Goal: Check status

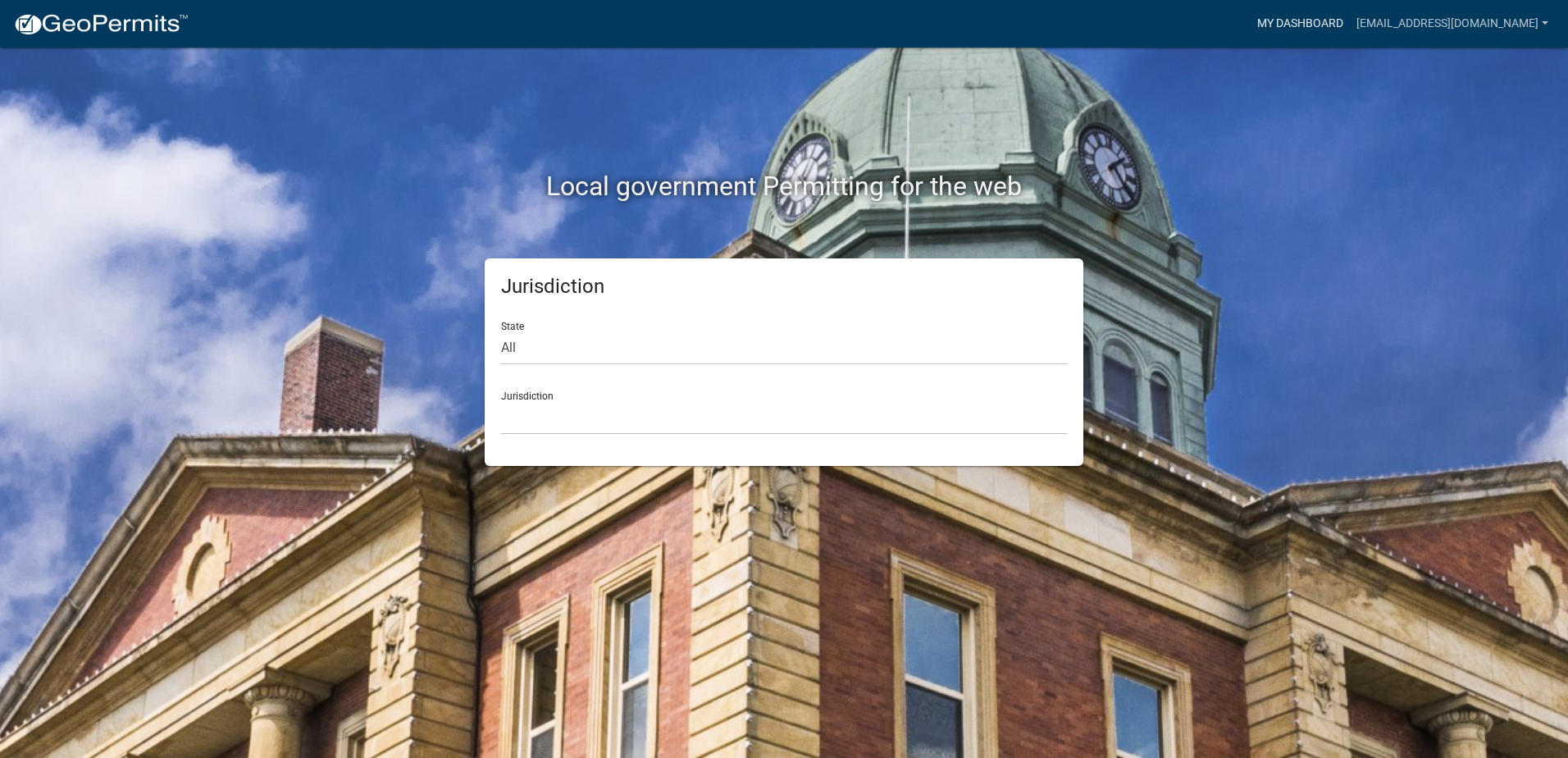
click at [1350, 26] on link "My Dashboard" at bounding box center [1300, 24] width 99 height 31
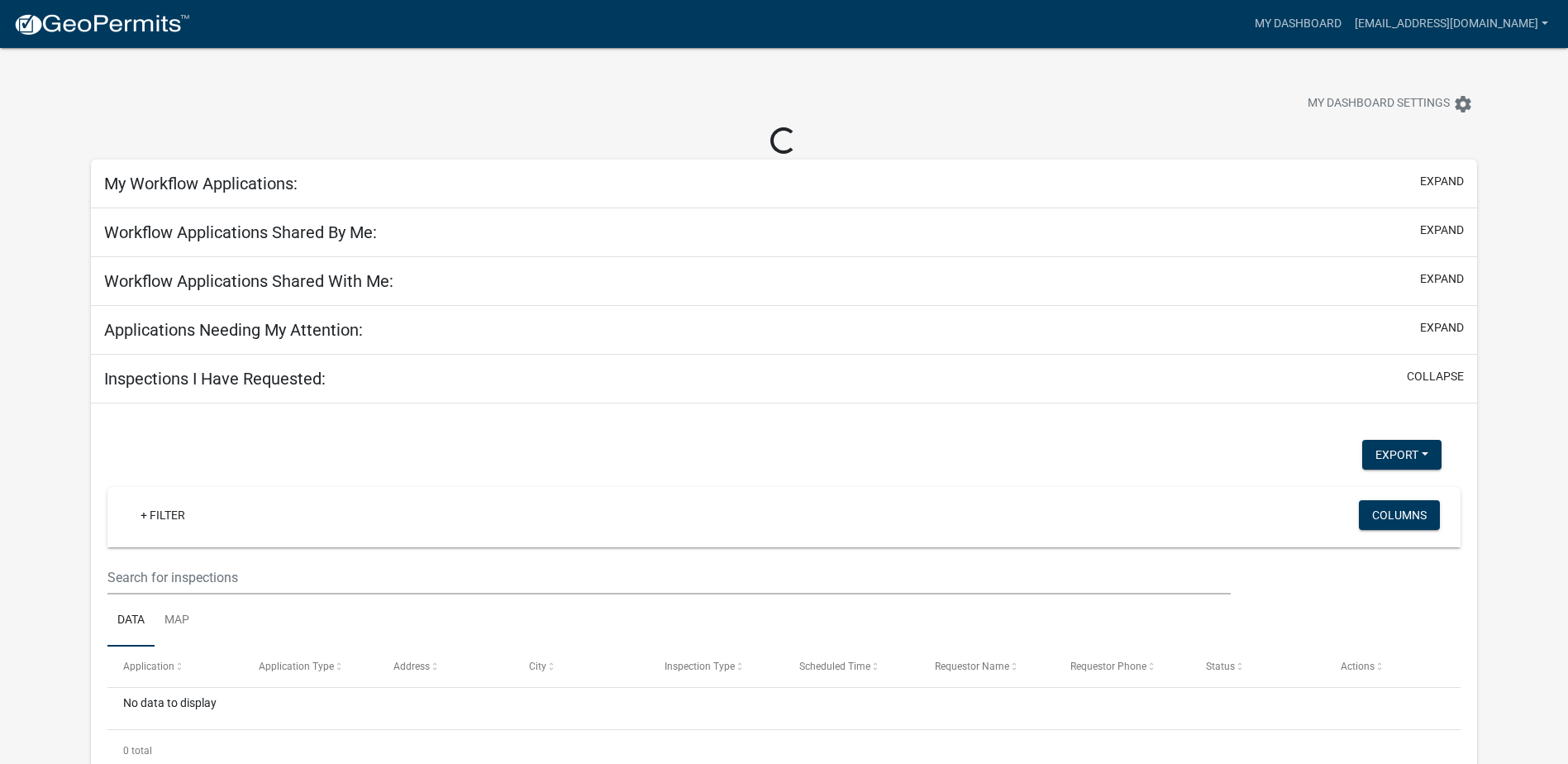
select select "2: 50"
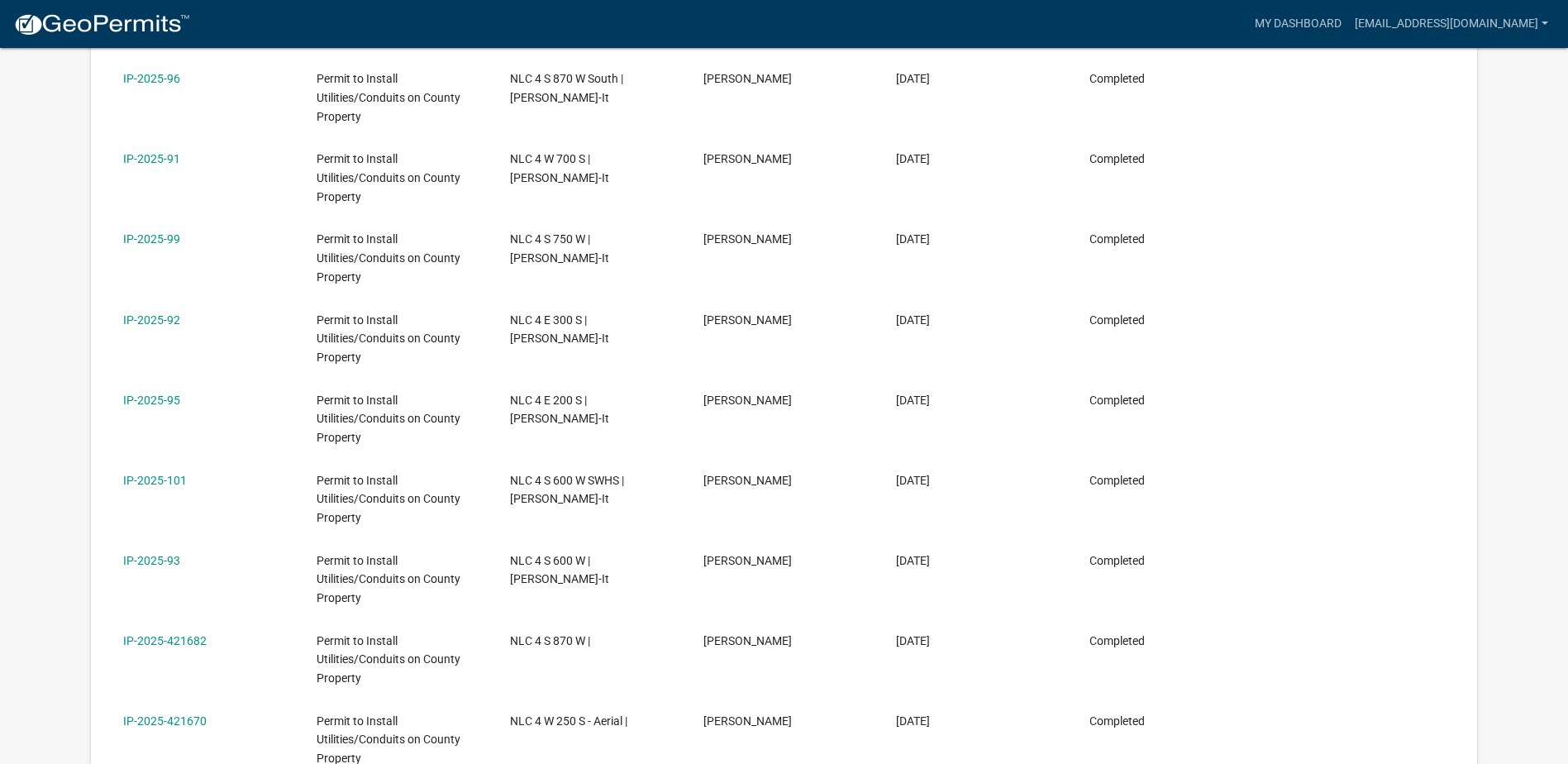
scroll to position [2038, 0]
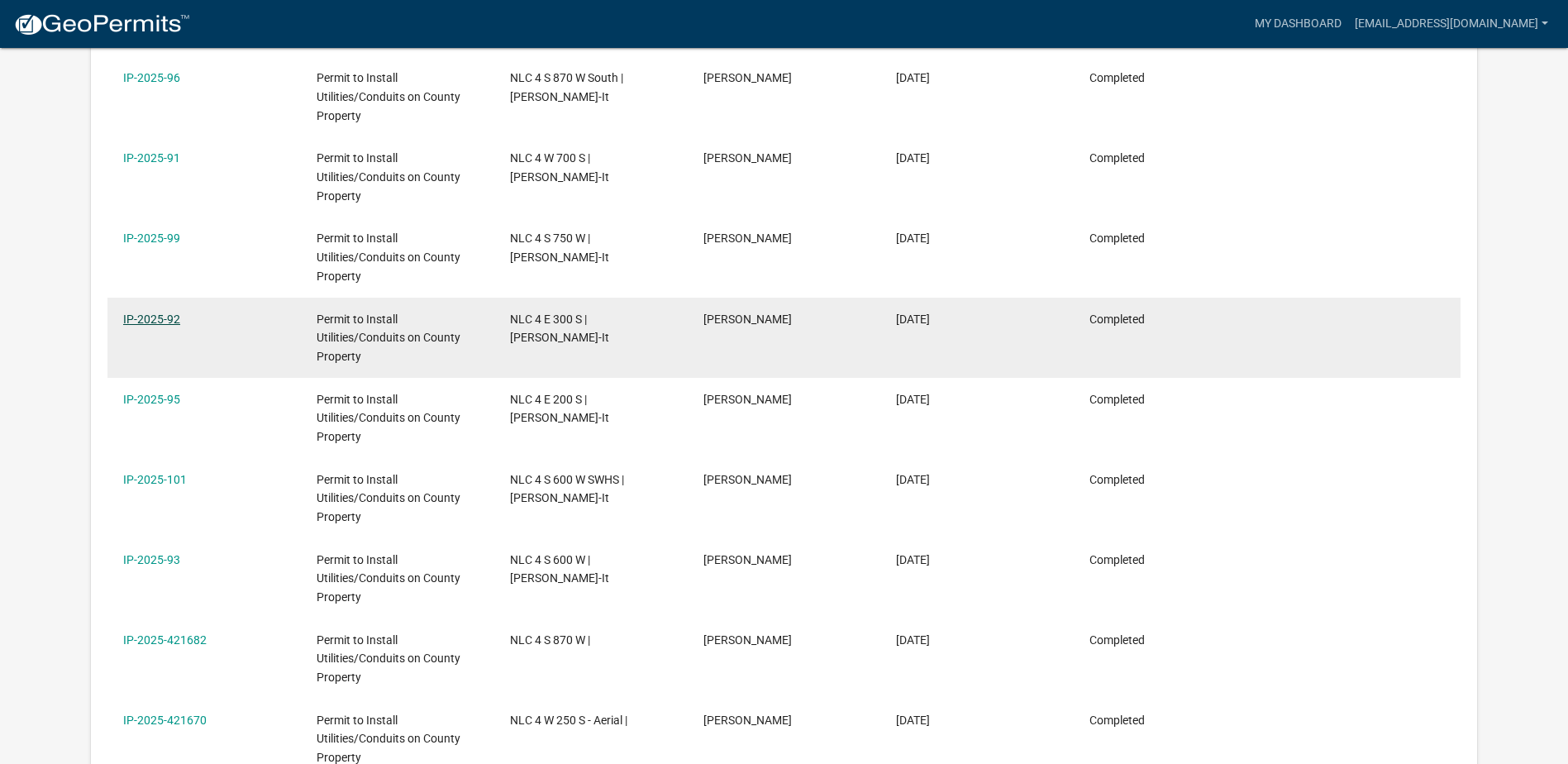
click at [149, 316] on link "IP-2025-92" at bounding box center [152, 319] width 57 height 13
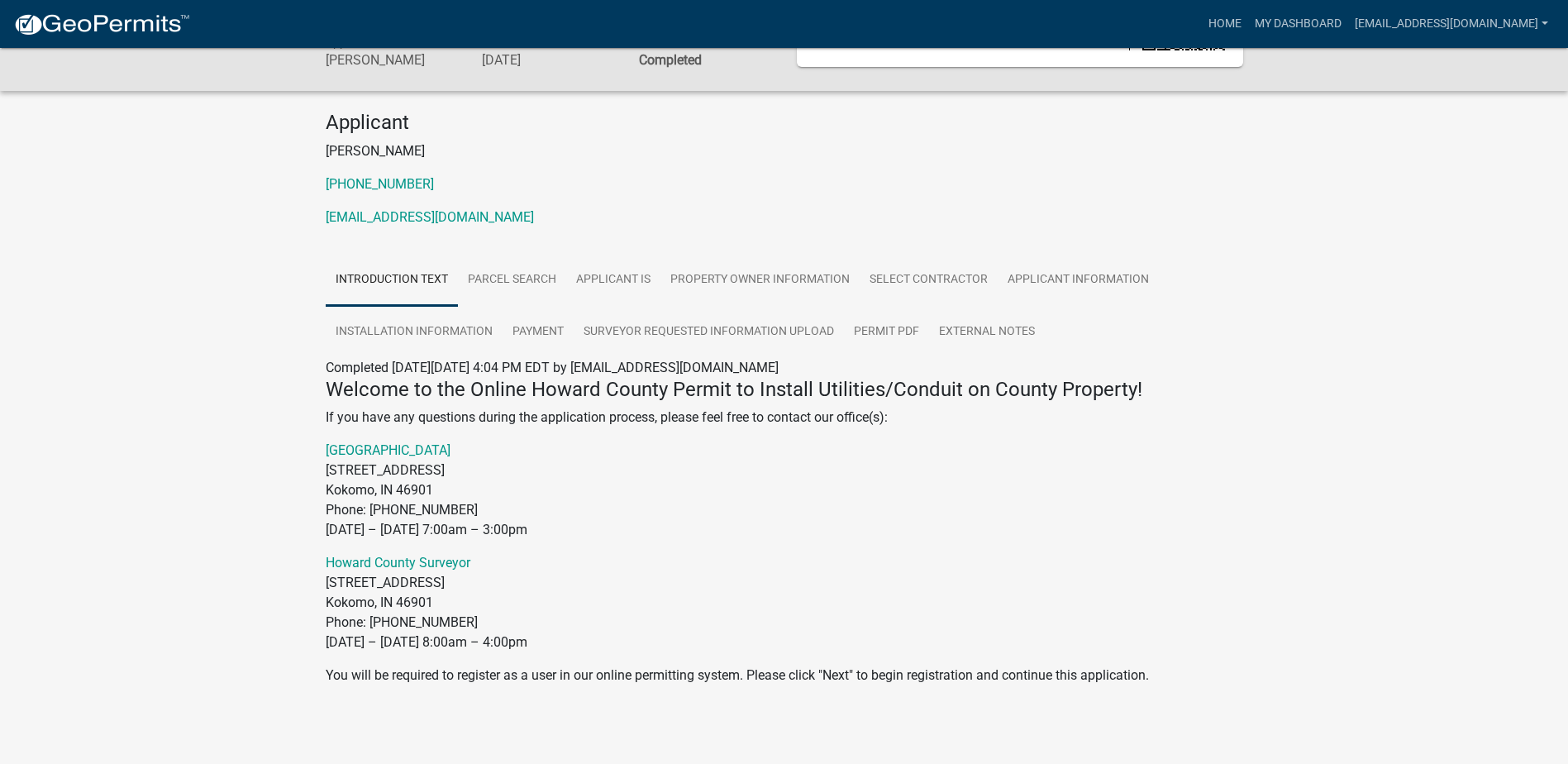
scroll to position [119, 0]
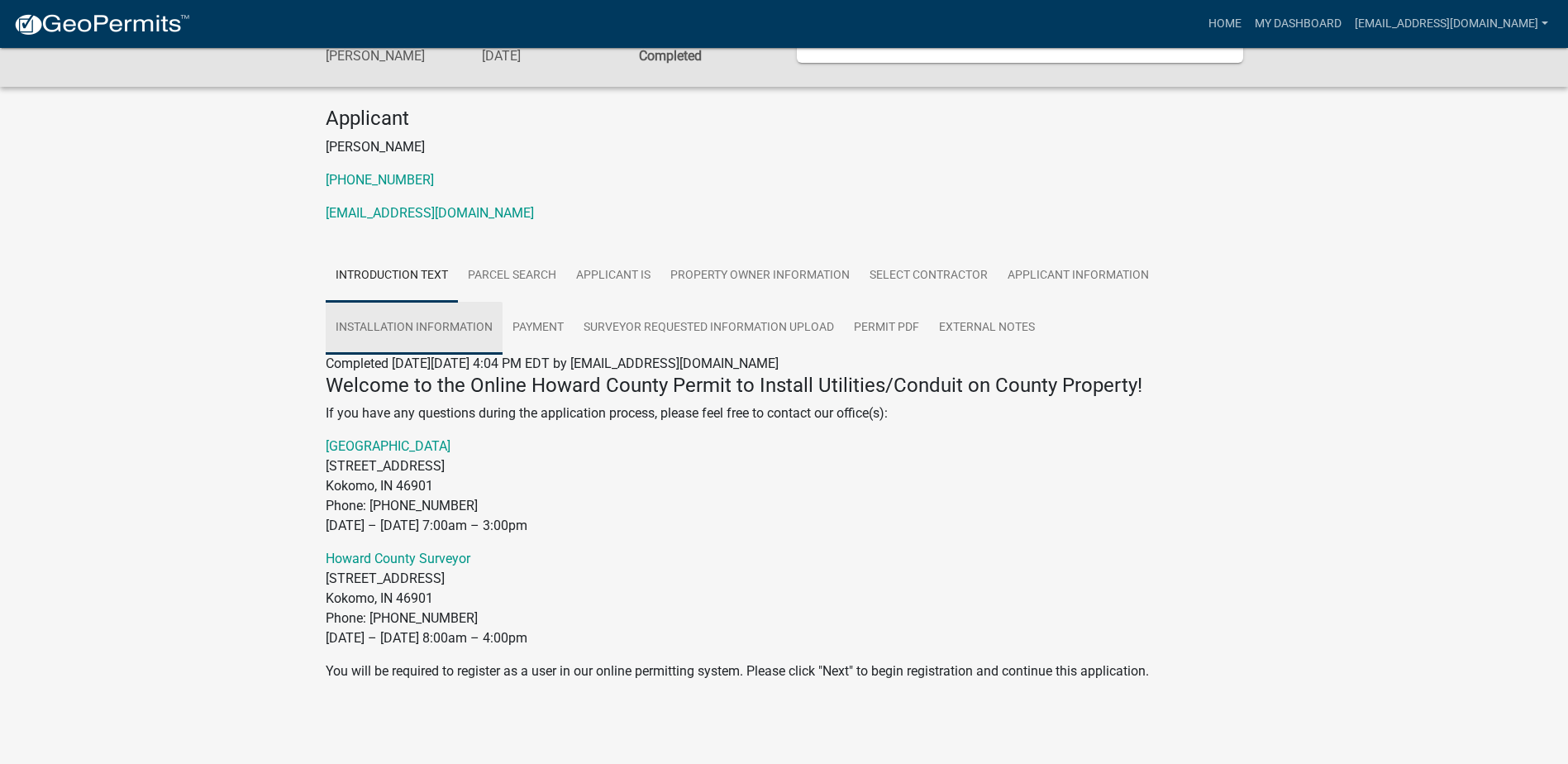
click at [474, 323] on link "Installation Information" at bounding box center [414, 328] width 177 height 53
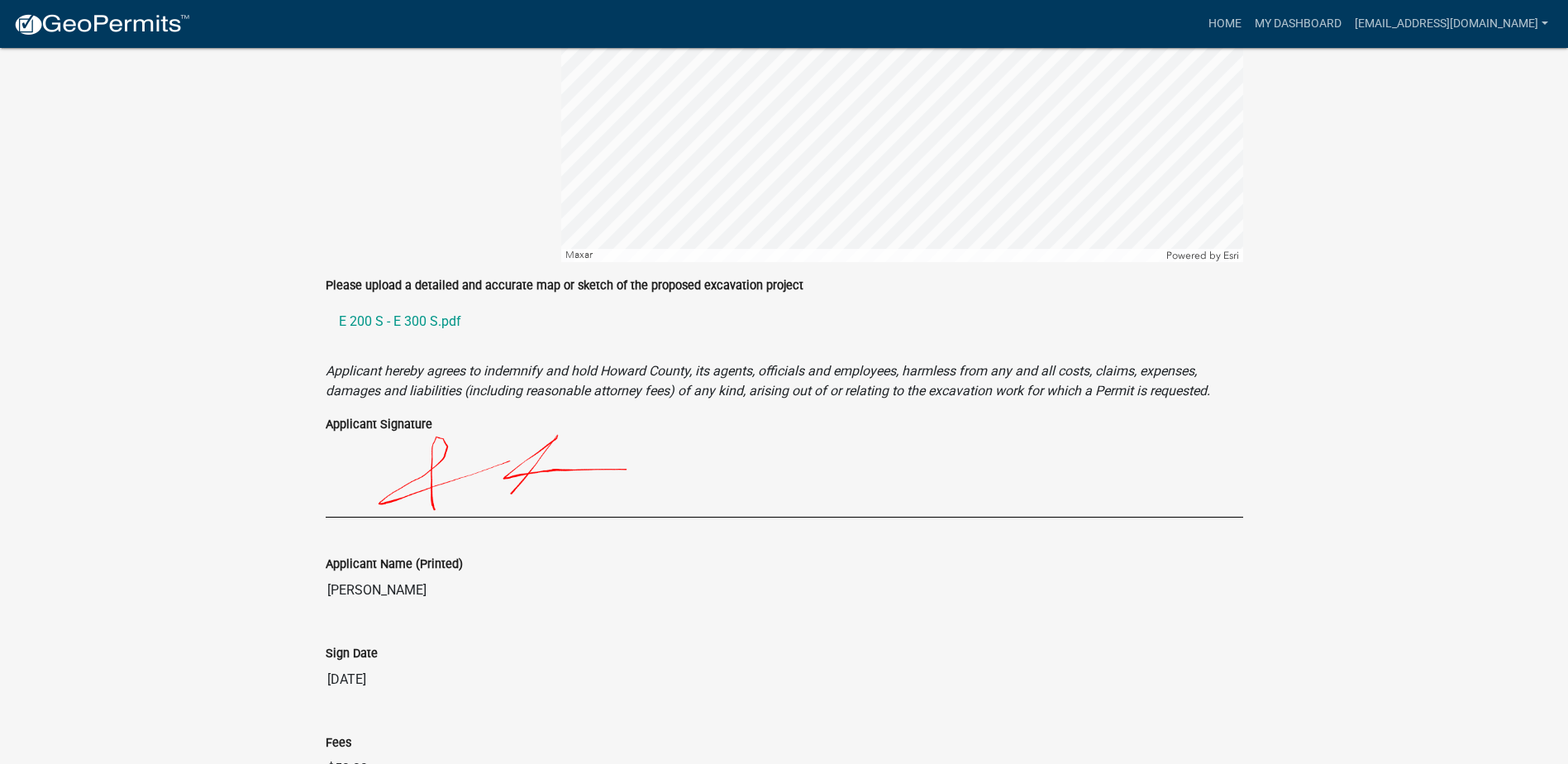
scroll to position [1586, 0]
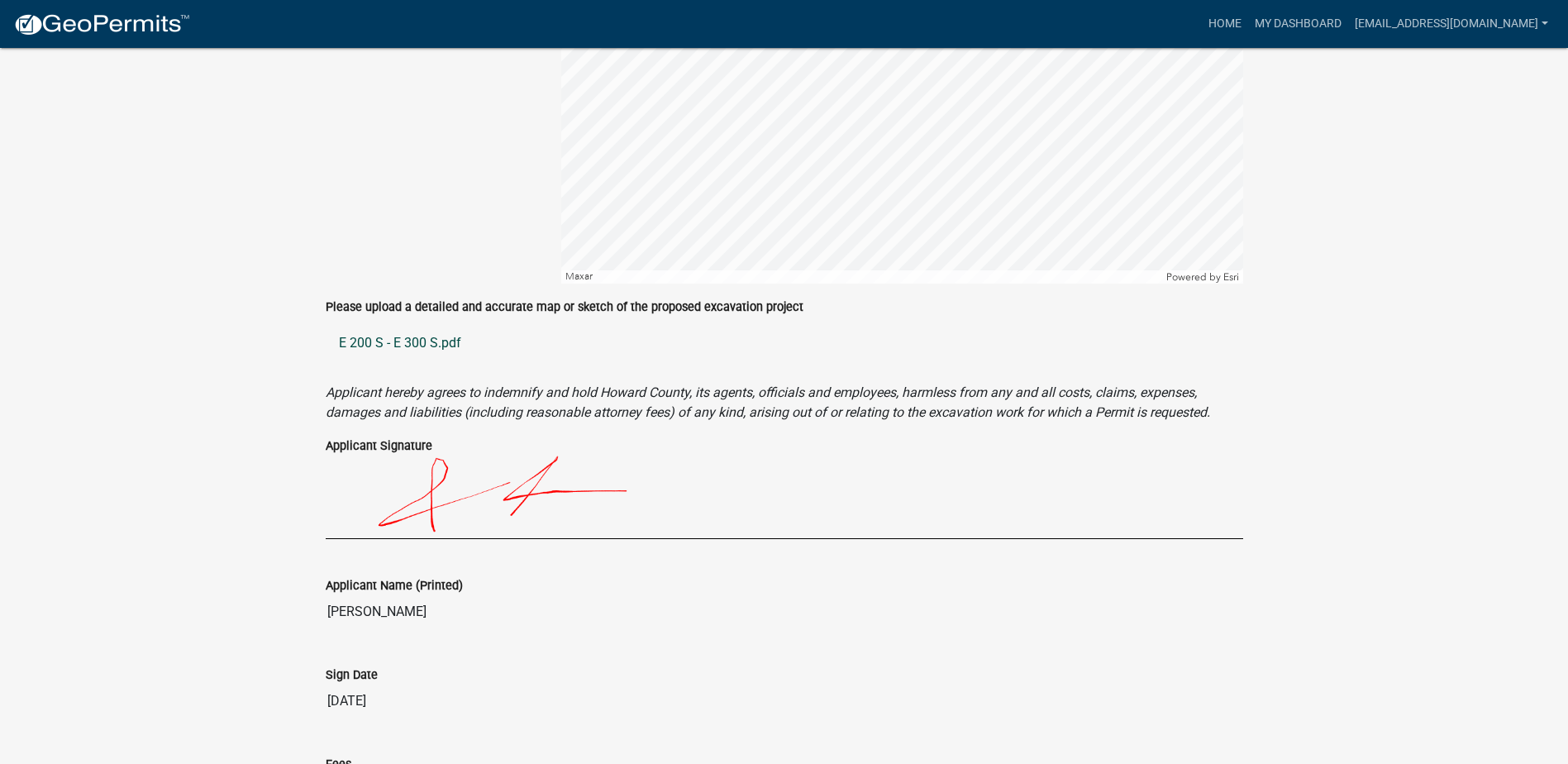
click at [418, 339] on link "E 200 S - E 300 S.pdf" at bounding box center [784, 343] width 917 height 40
